Goal: Navigation & Orientation: Find specific page/section

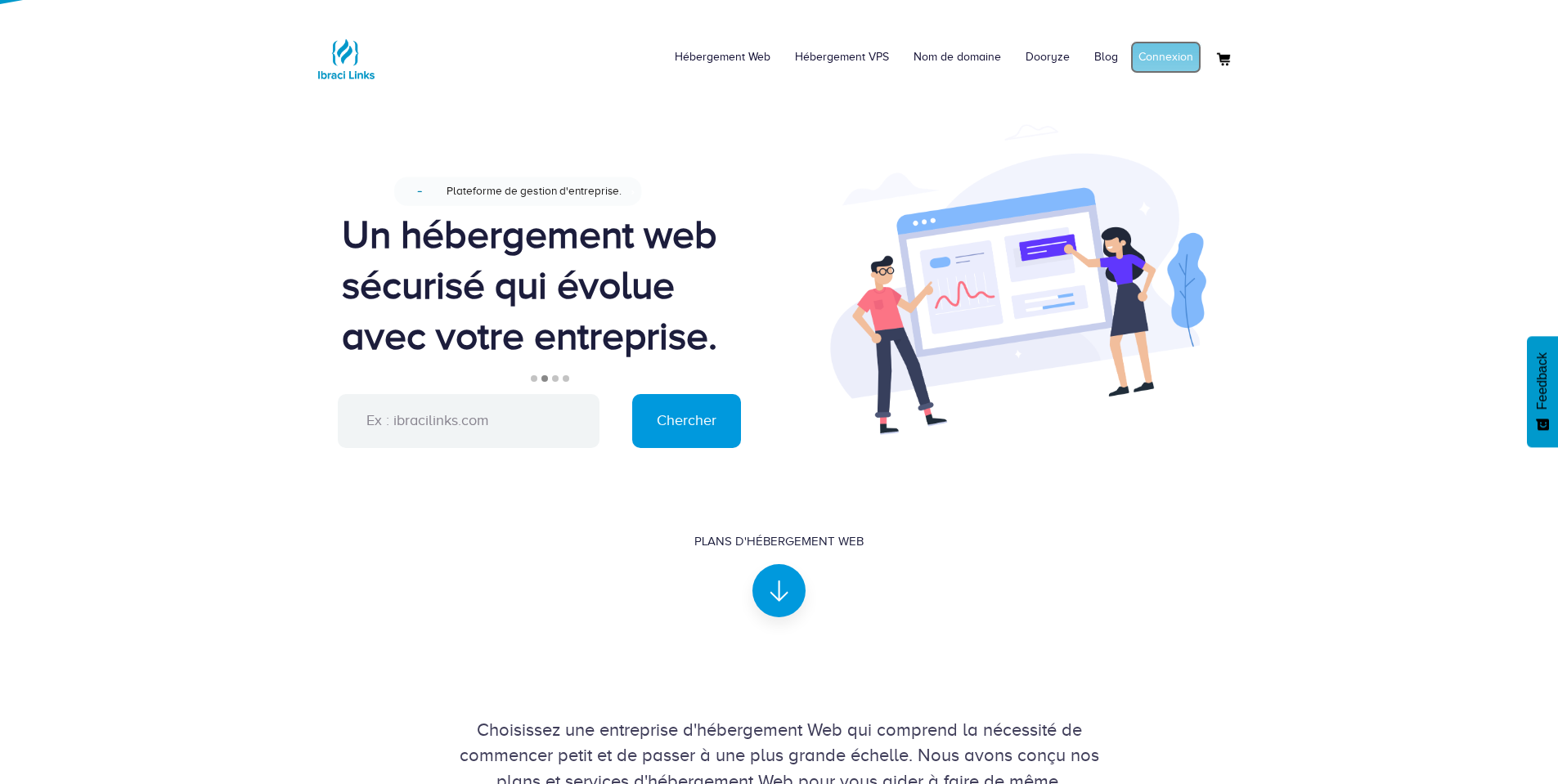
click at [1174, 50] on link "Connexion" at bounding box center [1166, 57] width 71 height 33
click at [1160, 48] on link "Mon compte" at bounding box center [1161, 57] width 79 height 33
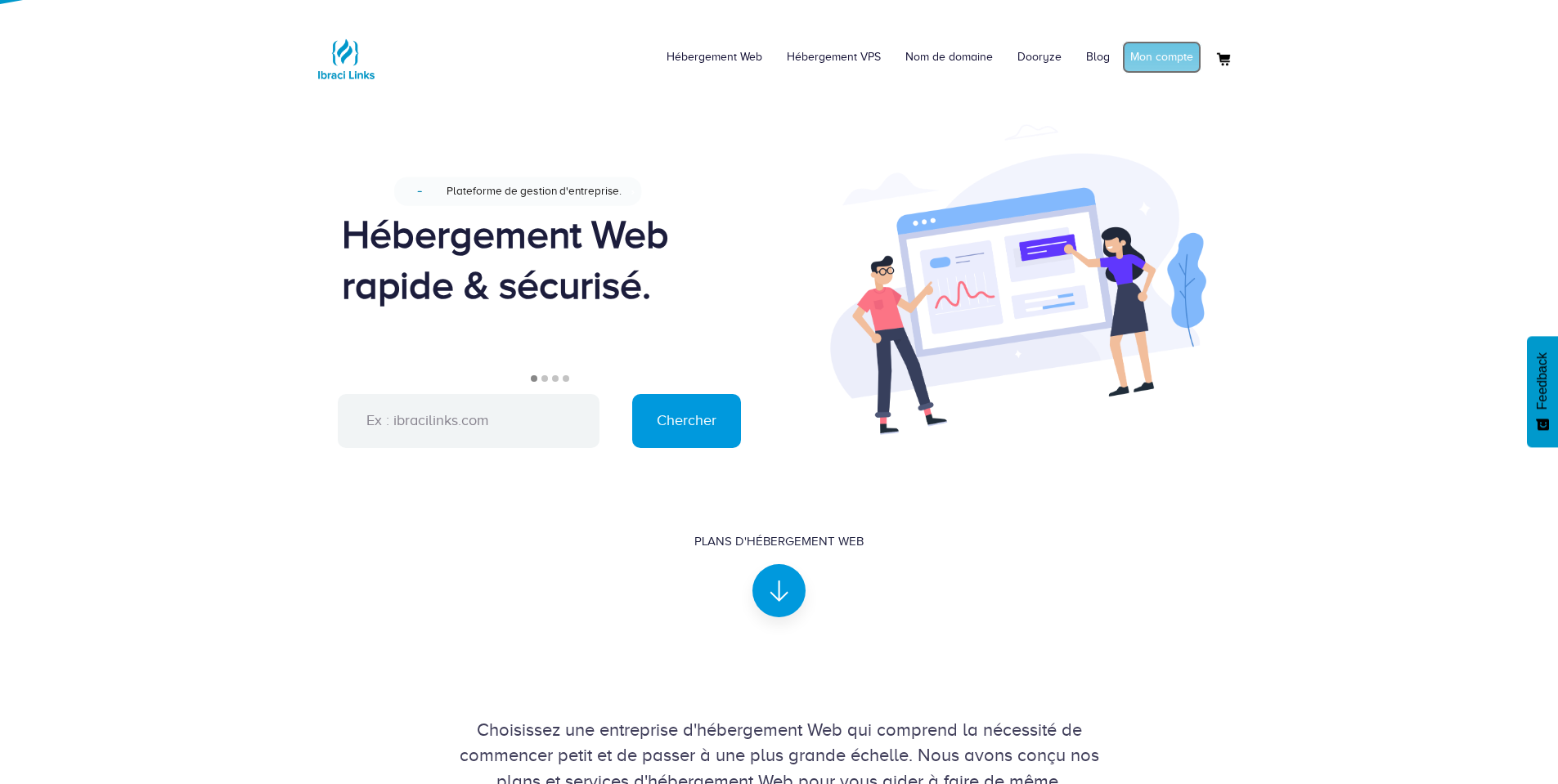
click at [1143, 68] on link "Mon compte" at bounding box center [1161, 57] width 79 height 33
click at [1176, 54] on link "Connexion" at bounding box center [1166, 57] width 71 height 33
click at [1171, 59] on link "Mon compte" at bounding box center [1161, 57] width 79 height 33
